Goal: Check status: Check status

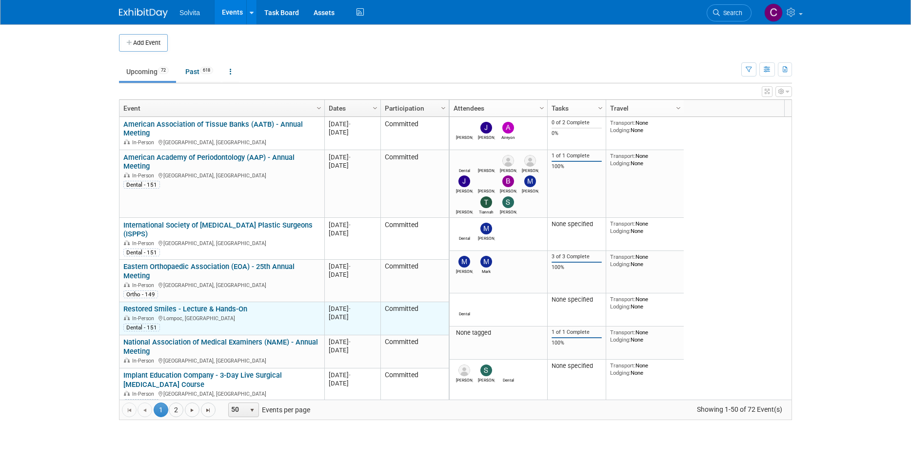
click at [223, 305] on link "Restored Smiles - Lecture & Hands-On" at bounding box center [185, 309] width 124 height 9
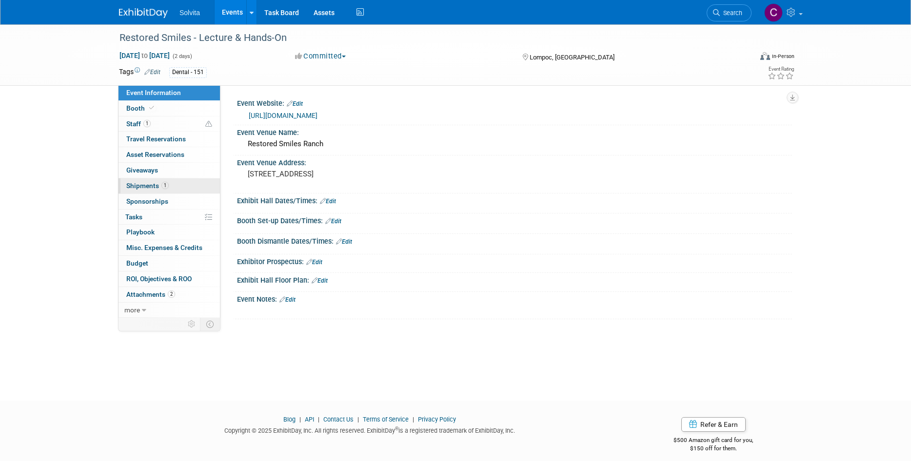
click at [135, 184] on span "Shipments 1" at bounding box center [147, 186] width 42 height 8
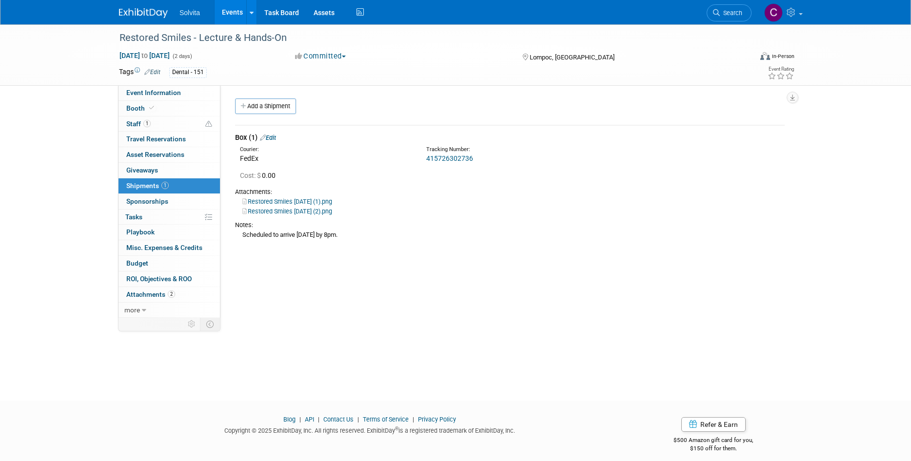
click at [464, 156] on link "415726302736" at bounding box center [449, 159] width 47 height 8
drag, startPoint x: 275, startPoint y: 138, endPoint x: 297, endPoint y: 176, distance: 44.6
click at [275, 138] on link "Edit" at bounding box center [268, 137] width 16 height 7
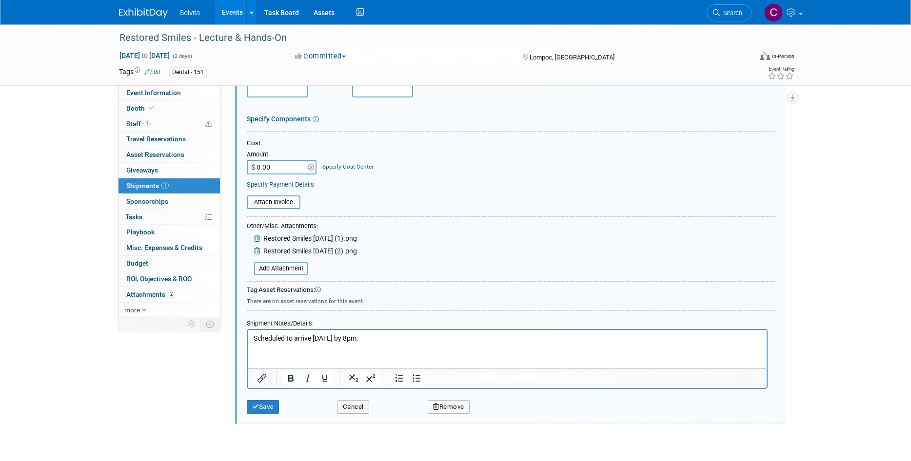
scroll to position [161, 0]
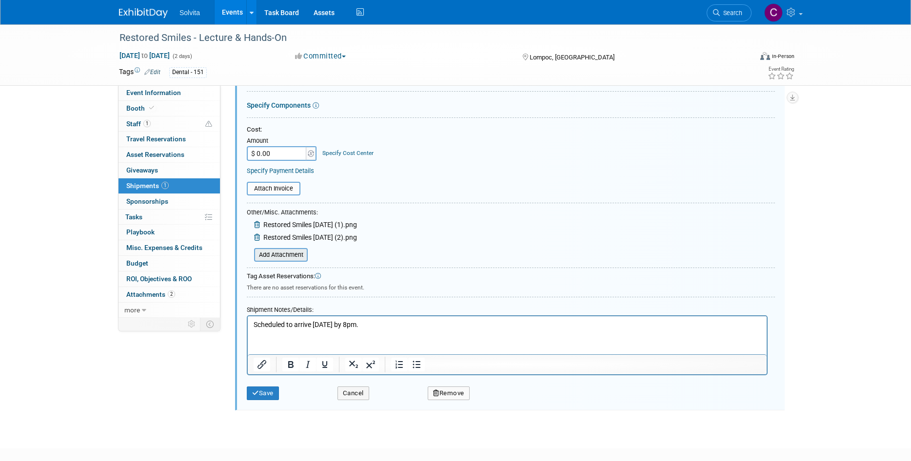
click at [295, 256] on input "file" at bounding box center [249, 255] width 116 height 12
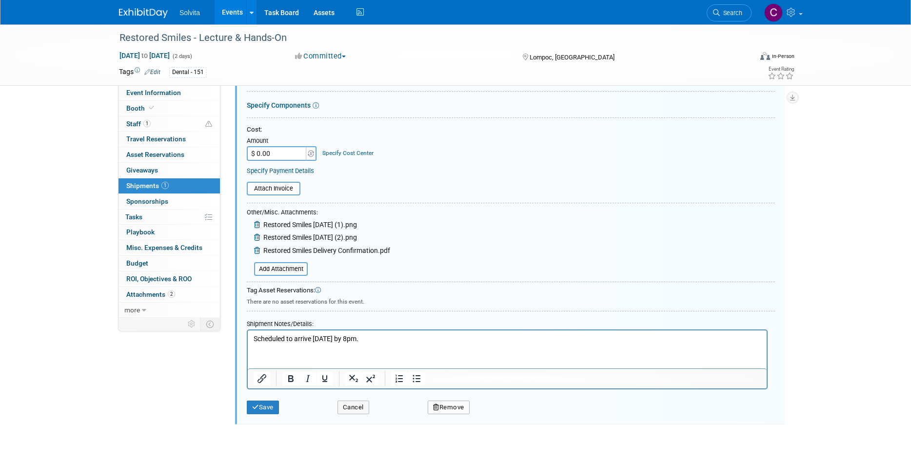
drag, startPoint x: 419, startPoint y: 341, endPoint x: 99, endPoint y: 320, distance: 320.5
click at [248, 331] on html "Scheduled to arrive Tues 10/14 by 8pm." at bounding box center [507, 338] width 519 height 14
click at [257, 406] on icon "submit" at bounding box center [255, 407] width 7 height 6
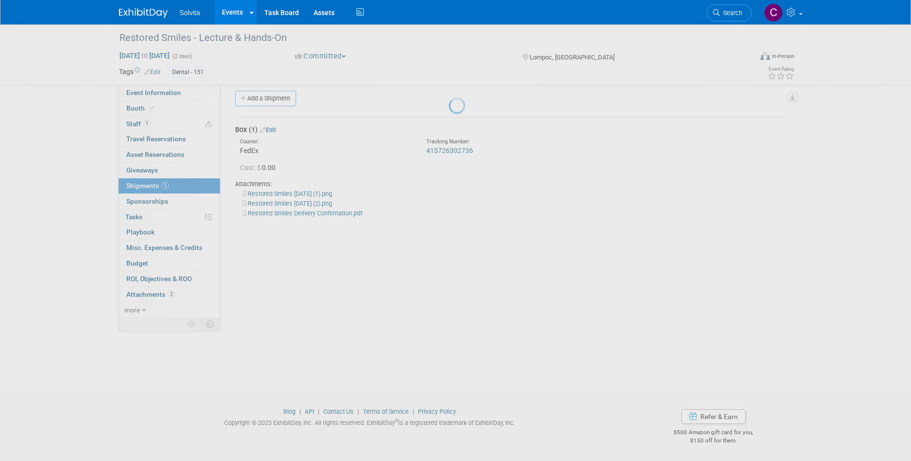
scroll to position [8, 0]
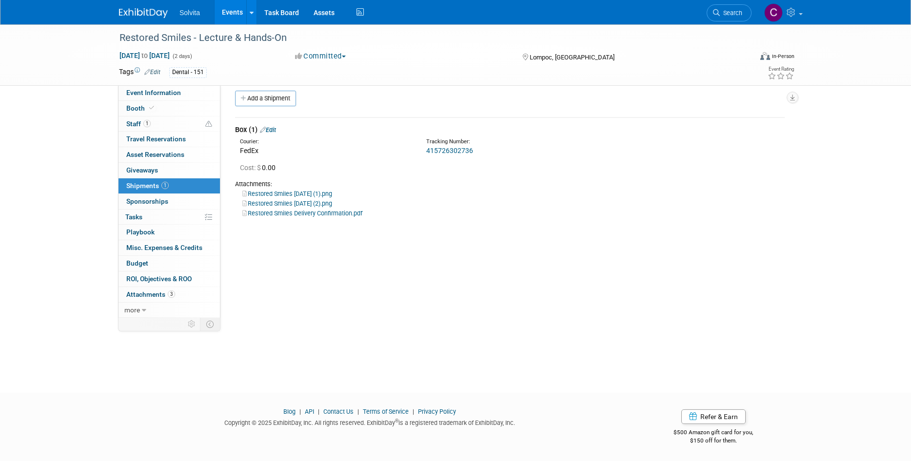
click at [237, 16] on link "Events" at bounding box center [233, 12] width 36 height 24
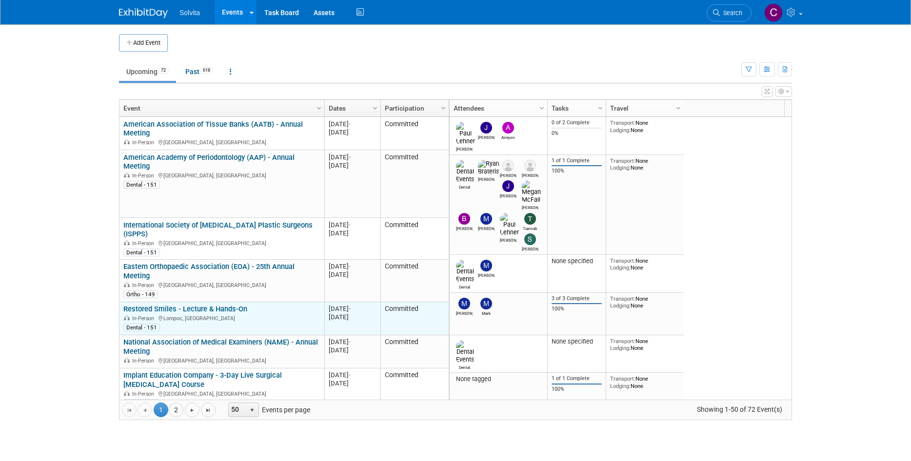
click at [224, 305] on link "Restored Smiles - Lecture & Hands-On" at bounding box center [185, 309] width 124 height 9
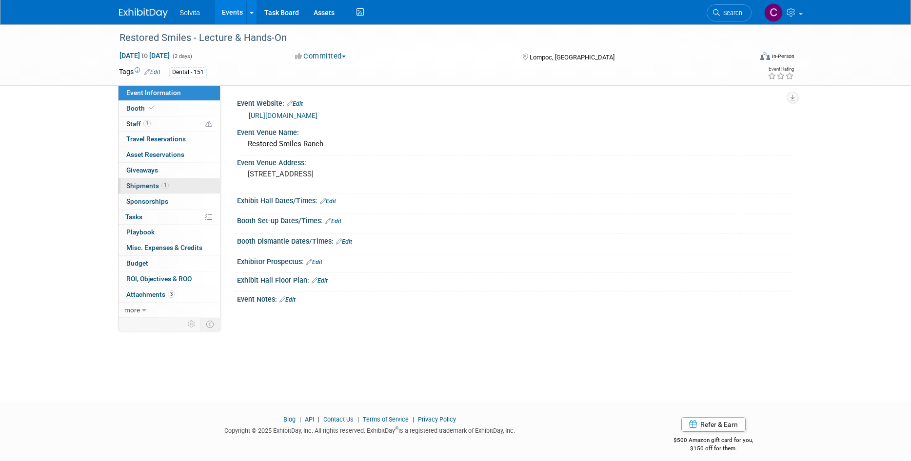
click at [146, 188] on span "Shipments 1" at bounding box center [147, 186] width 42 height 8
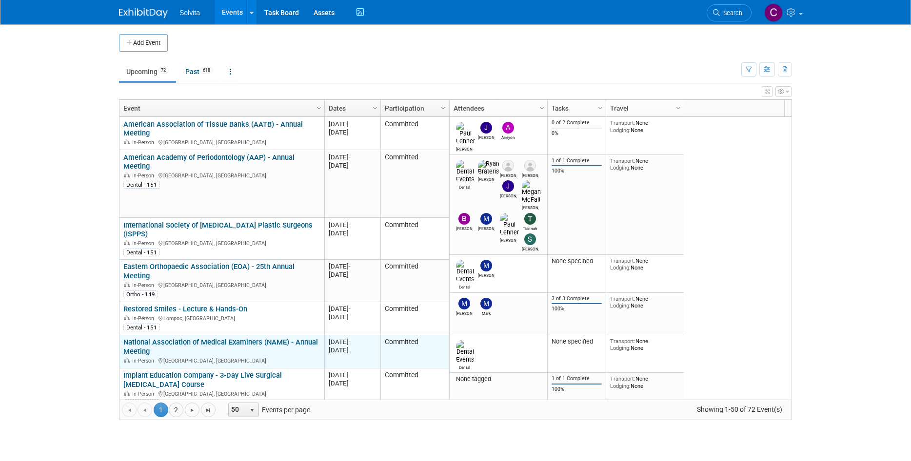
click at [189, 338] on link "National Association of Medical Examiners (NAME) - Annual Meeting" at bounding box center [220, 347] width 195 height 18
